Goal: Transaction & Acquisition: Purchase product/service

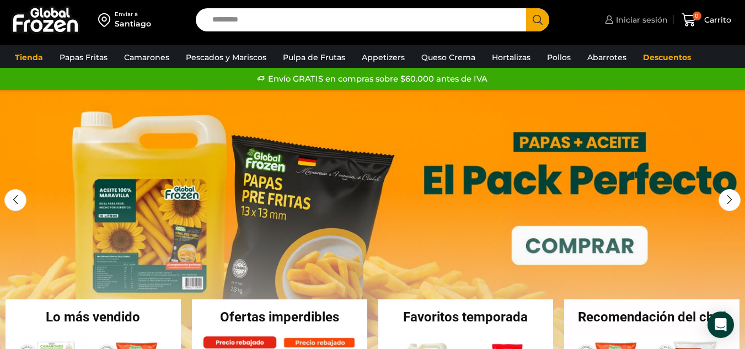
click at [639, 18] on span "Iniciar sesión" at bounding box center [640, 19] width 55 height 11
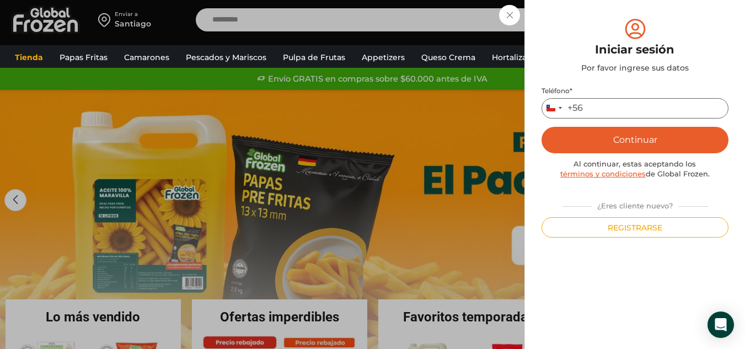
click at [593, 117] on input "Teléfono *" at bounding box center [634, 108] width 187 height 20
type input "*********"
click at [686, 160] on div "Al continuar, estas aceptando los términos y condiciones de Global Frozen." at bounding box center [634, 169] width 187 height 20
click at [686, 142] on button "Continuar" at bounding box center [634, 140] width 187 height 26
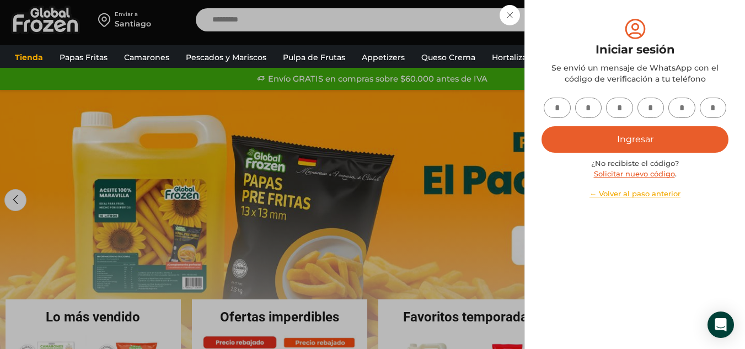
click at [566, 110] on input "text" at bounding box center [556, 108] width 27 height 20
type input "*"
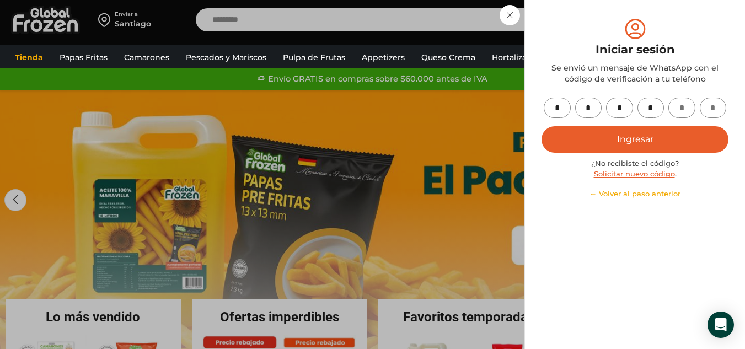
type input "*"
click at [695, 143] on button "Ingresar" at bounding box center [634, 139] width 187 height 26
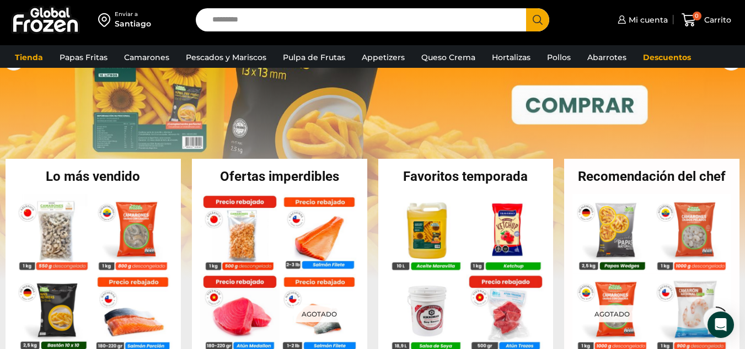
scroll to position [165, 0]
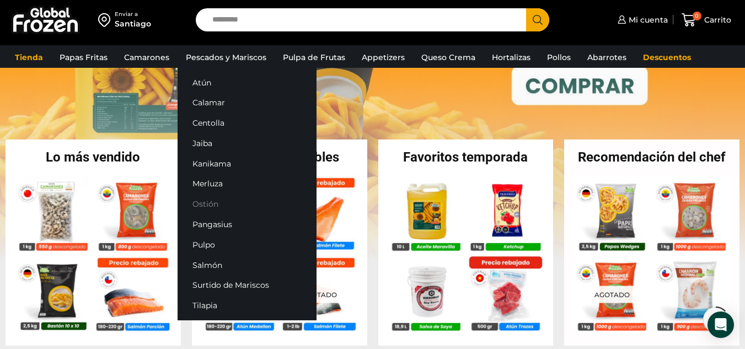
click at [197, 208] on link "Ostión" at bounding box center [246, 204] width 139 height 20
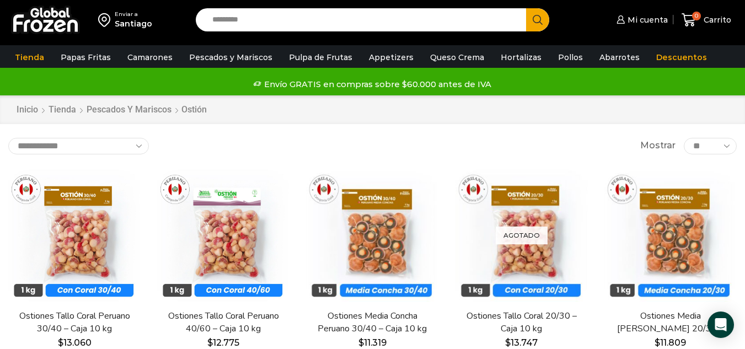
scroll to position [55, 0]
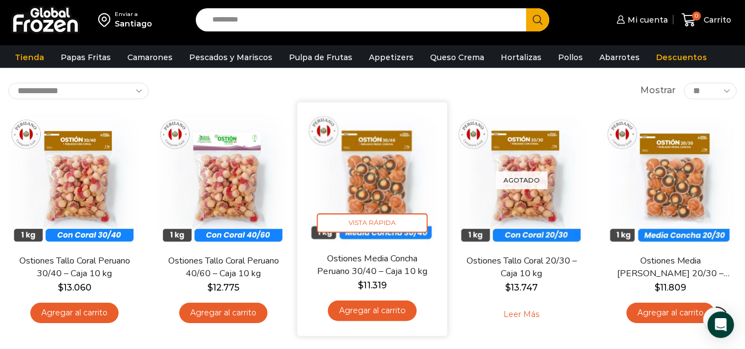
click at [379, 307] on link "Agregar al carrito" at bounding box center [372, 310] width 89 height 20
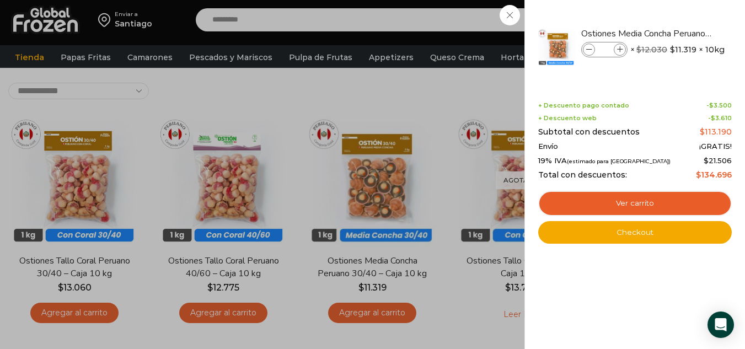
scroll to position [110, 0]
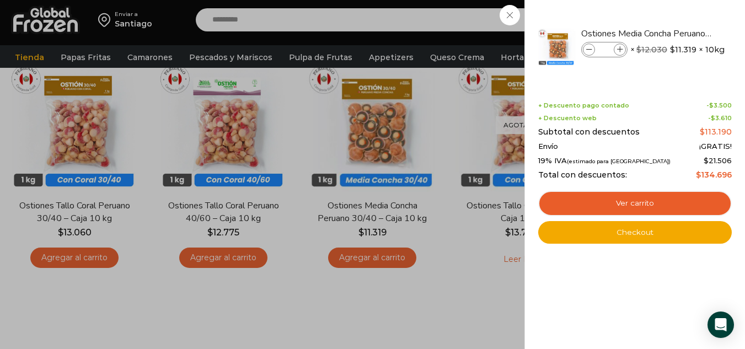
click at [678, 33] on div "1 Carrito 1 1 Shopping Cart *" at bounding box center [705, 20] width 55 height 26
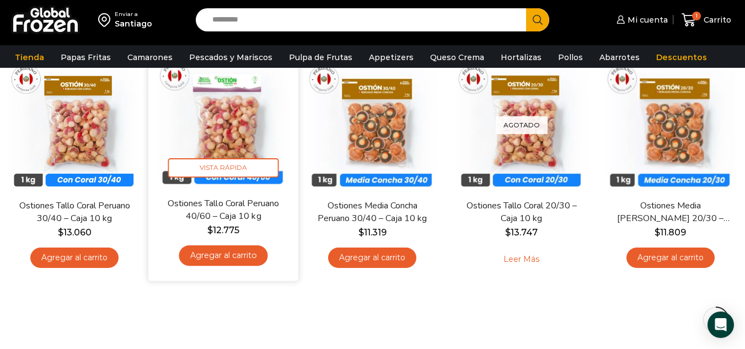
click at [236, 259] on link "Agregar al carrito" at bounding box center [223, 255] width 89 height 20
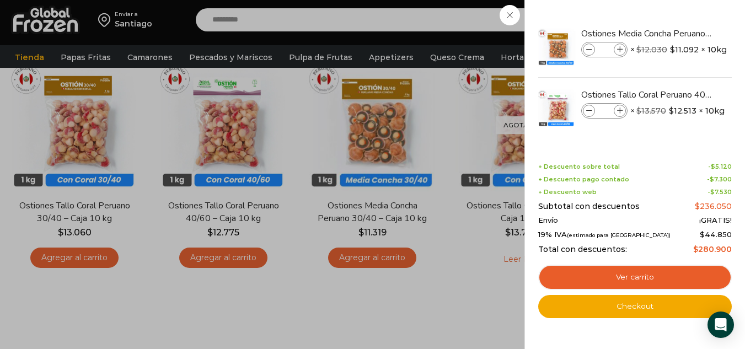
click at [678, 19] on div "2 Carrito 2 2 Shopping Cart *" at bounding box center [705, 20] width 55 height 26
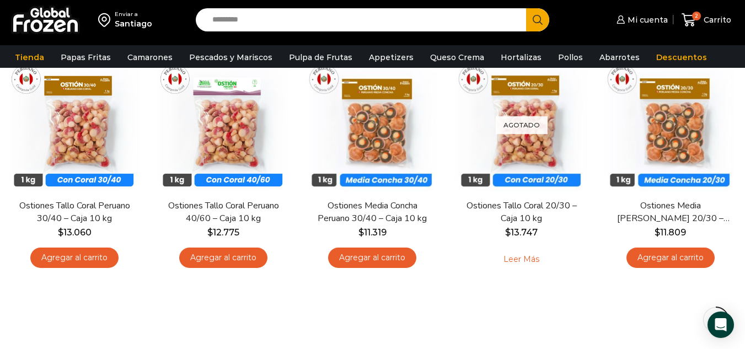
click at [303, 29] on input "Search input" at bounding box center [364, 19] width 314 height 23
click at [303, 23] on input "Search input" at bounding box center [364, 19] width 314 height 23
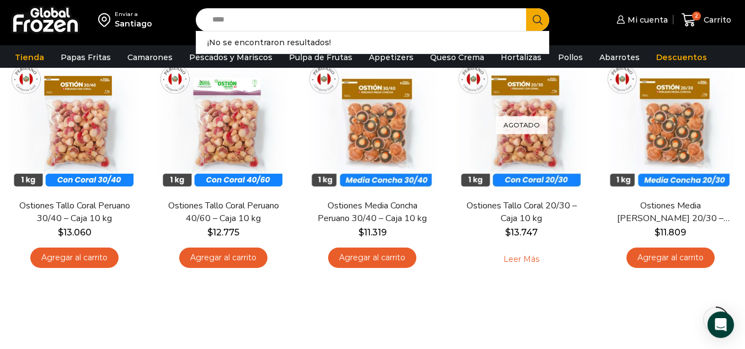
type input "****"
click at [540, 18] on icon "Search button" at bounding box center [537, 20] width 10 height 10
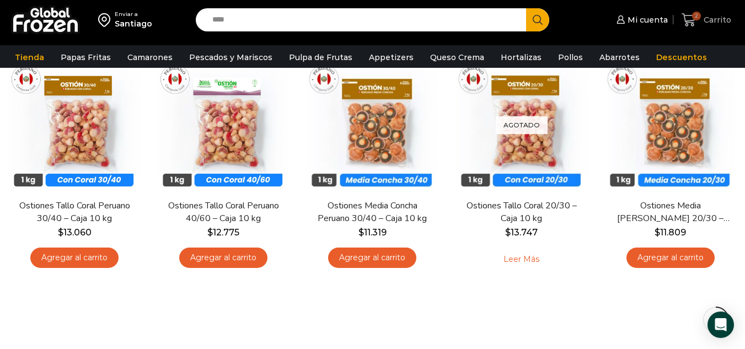
click at [711, 16] on span "Carrito" at bounding box center [716, 19] width 30 height 11
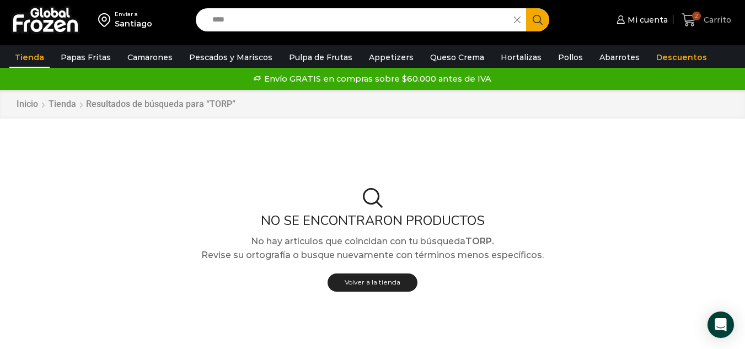
click at [686, 14] on icon at bounding box center [688, 20] width 15 height 15
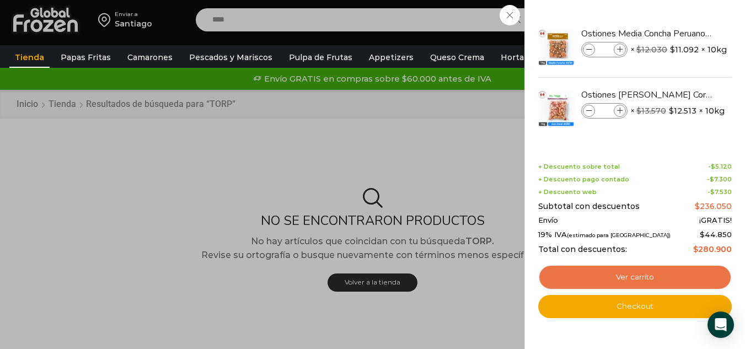
click at [670, 278] on link "Ver carrito" at bounding box center [634, 277] width 193 height 25
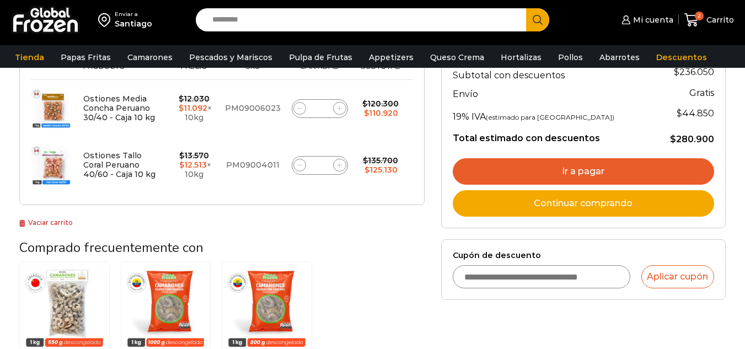
scroll to position [220, 0]
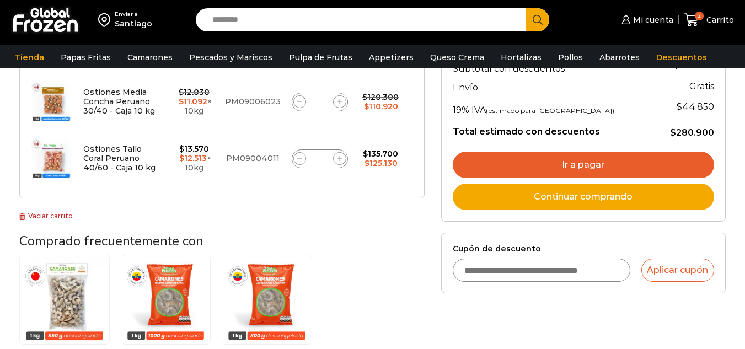
click at [506, 264] on input "Cupón de descuento" at bounding box center [541, 269] width 177 height 23
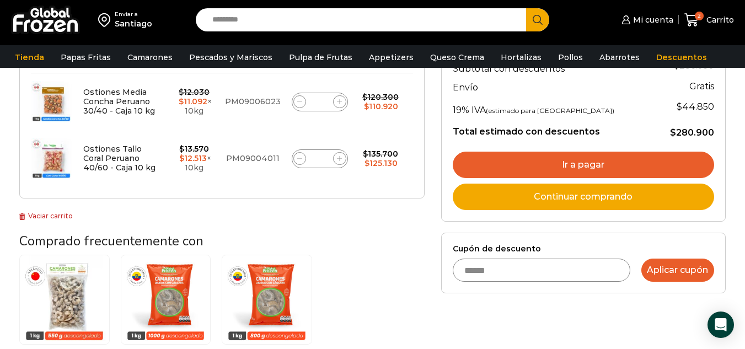
type input "******"
click at [673, 273] on button "Aplicar cupón" at bounding box center [677, 269] width 73 height 23
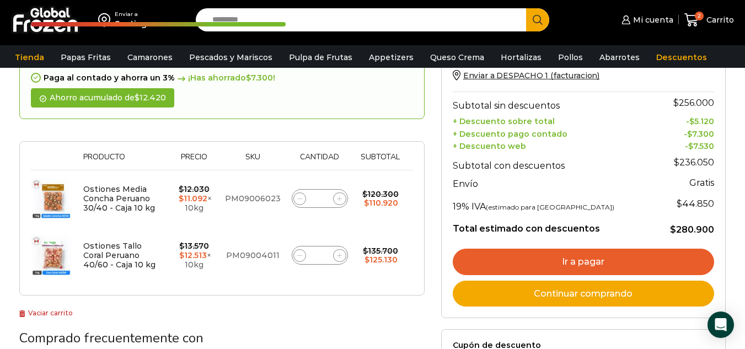
scroll to position [165, 0]
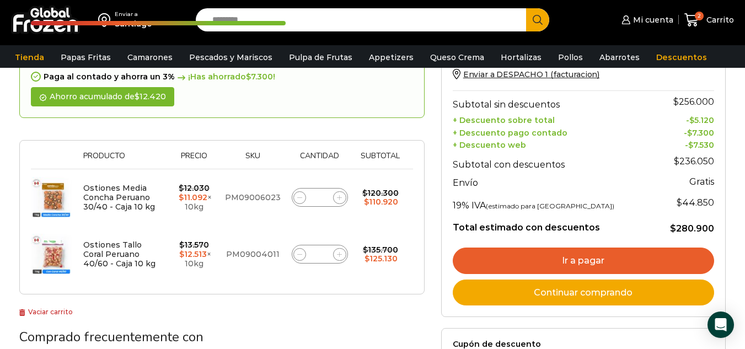
click at [595, 270] on link "Ir a pagar" at bounding box center [583, 260] width 261 height 26
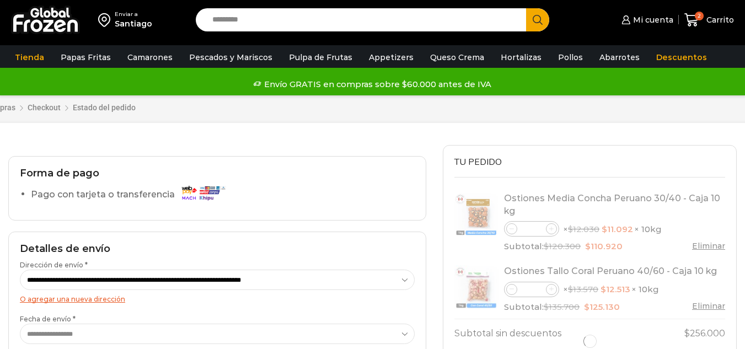
select select "*"
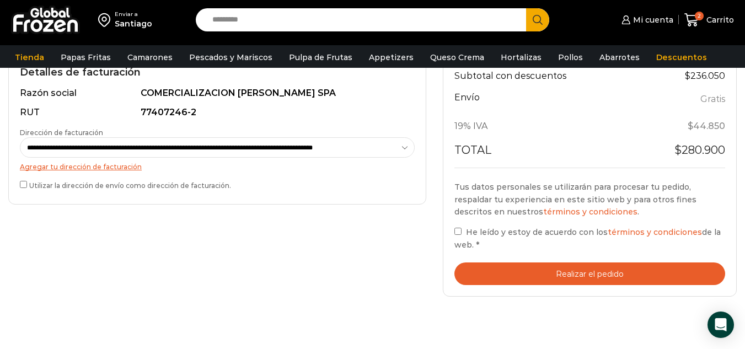
scroll to position [331, 0]
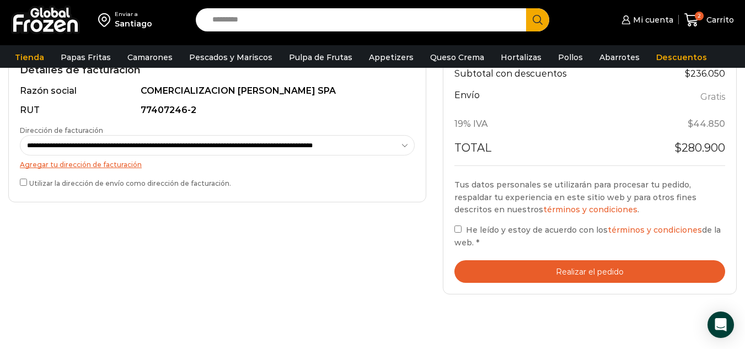
drag, startPoint x: 44, startPoint y: 187, endPoint x: 107, endPoint y: 192, distance: 63.6
click at [44, 187] on label "Utilizar la dirección de envío como dirección de facturación." at bounding box center [217, 182] width 395 height 12
click at [577, 272] on button "Realizar el pedido" at bounding box center [589, 271] width 271 height 23
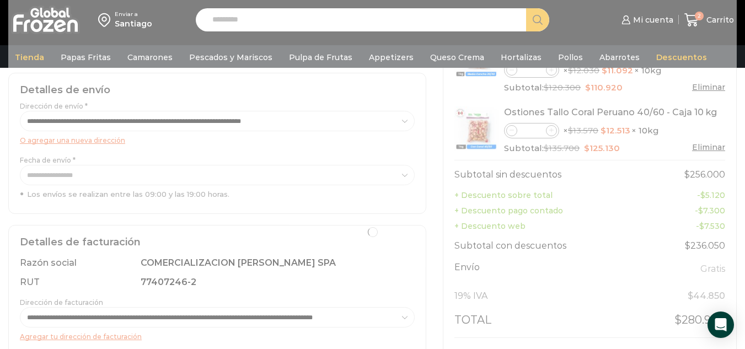
scroll to position [110, 0]
